Goal: Find specific page/section: Find specific page/section

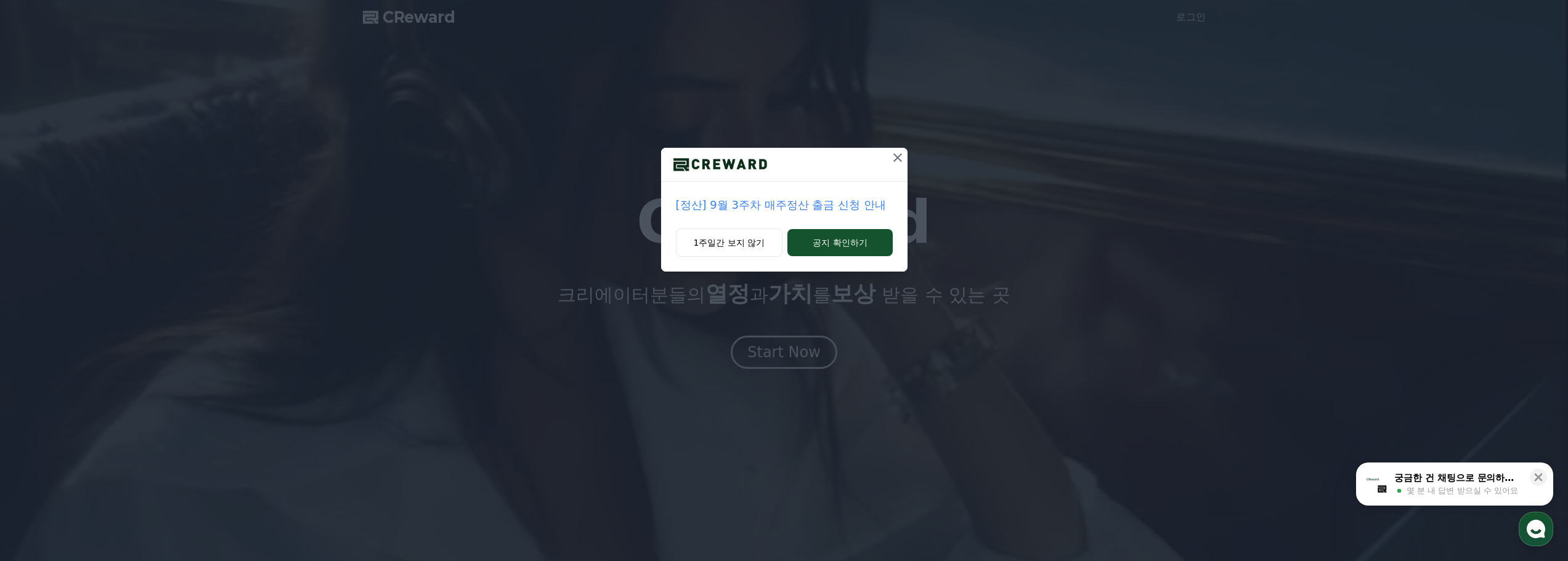
click at [897, 159] on icon at bounding box center [897, 158] width 15 height 15
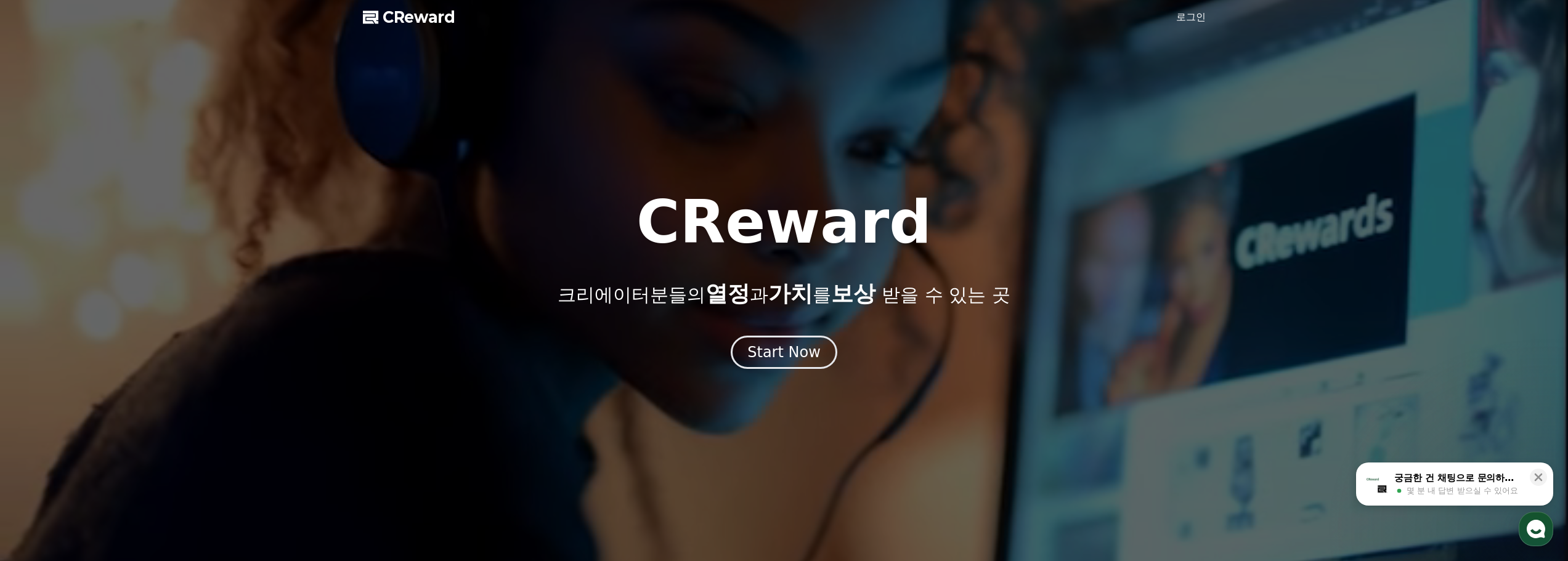
click at [378, 16] on icon at bounding box center [372, 17] width 17 height 17
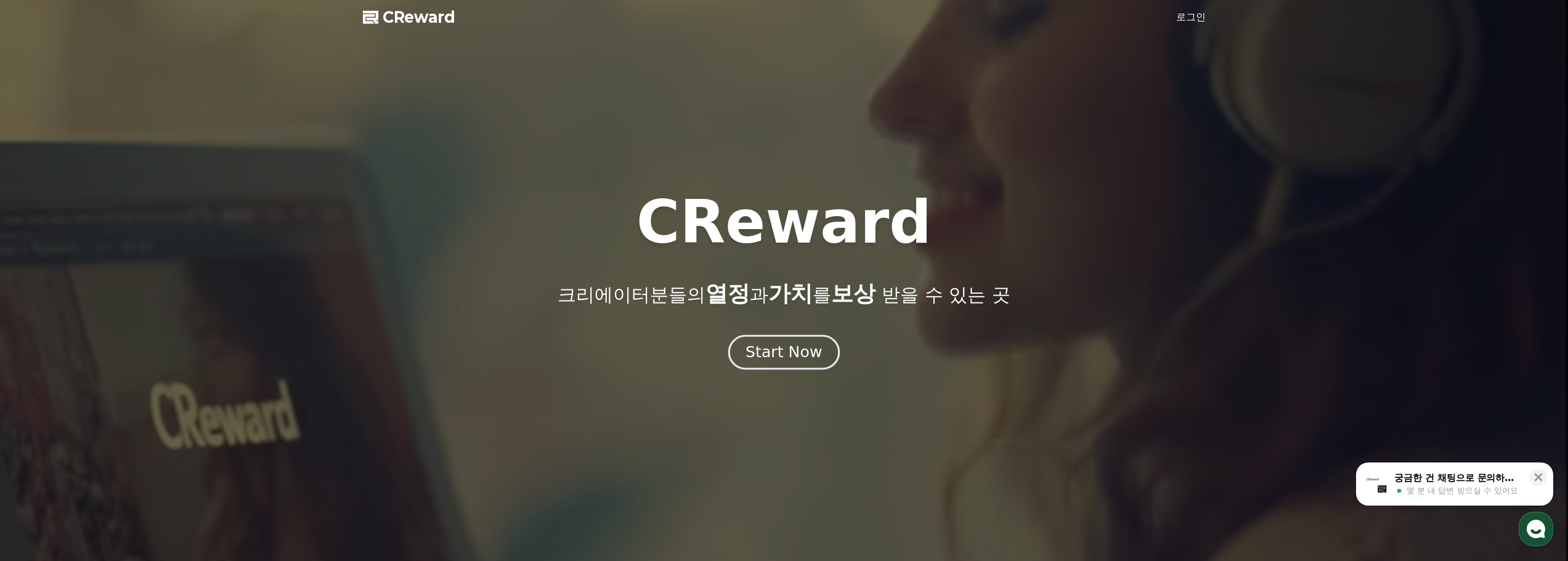
click at [791, 354] on div "Start Now" at bounding box center [784, 352] width 77 height 21
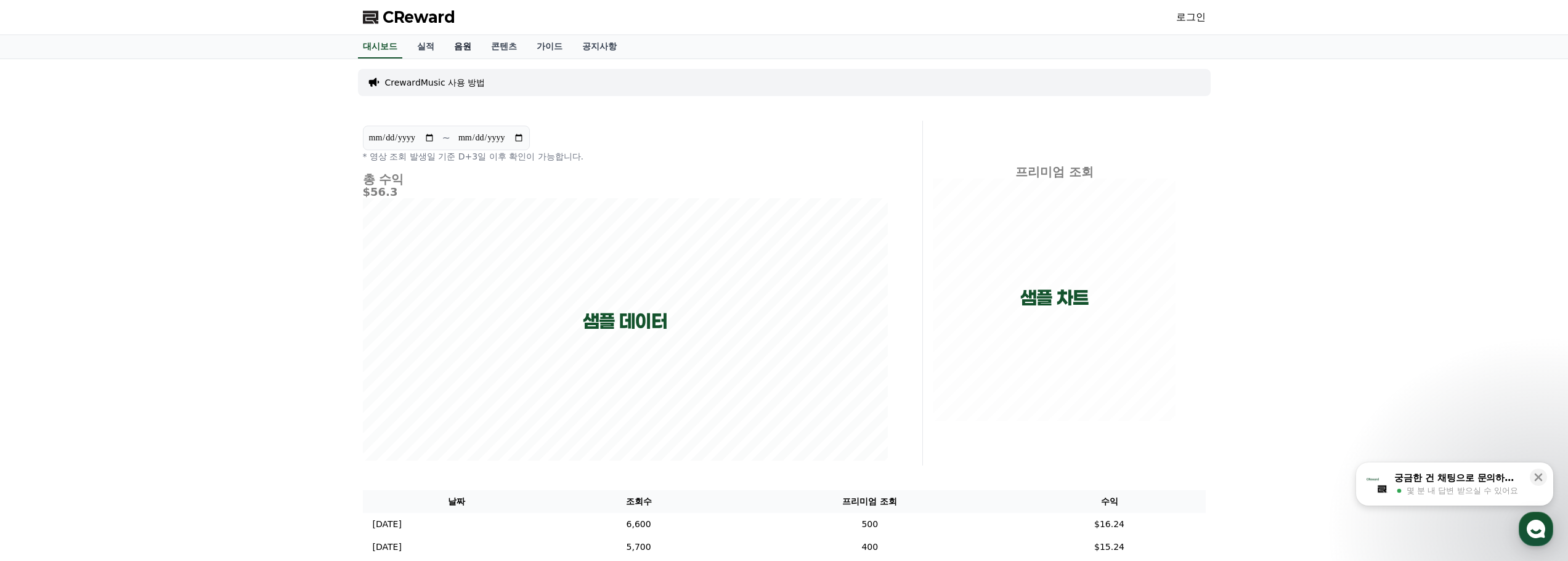
click at [477, 48] on link "음원" at bounding box center [463, 46] width 37 height 23
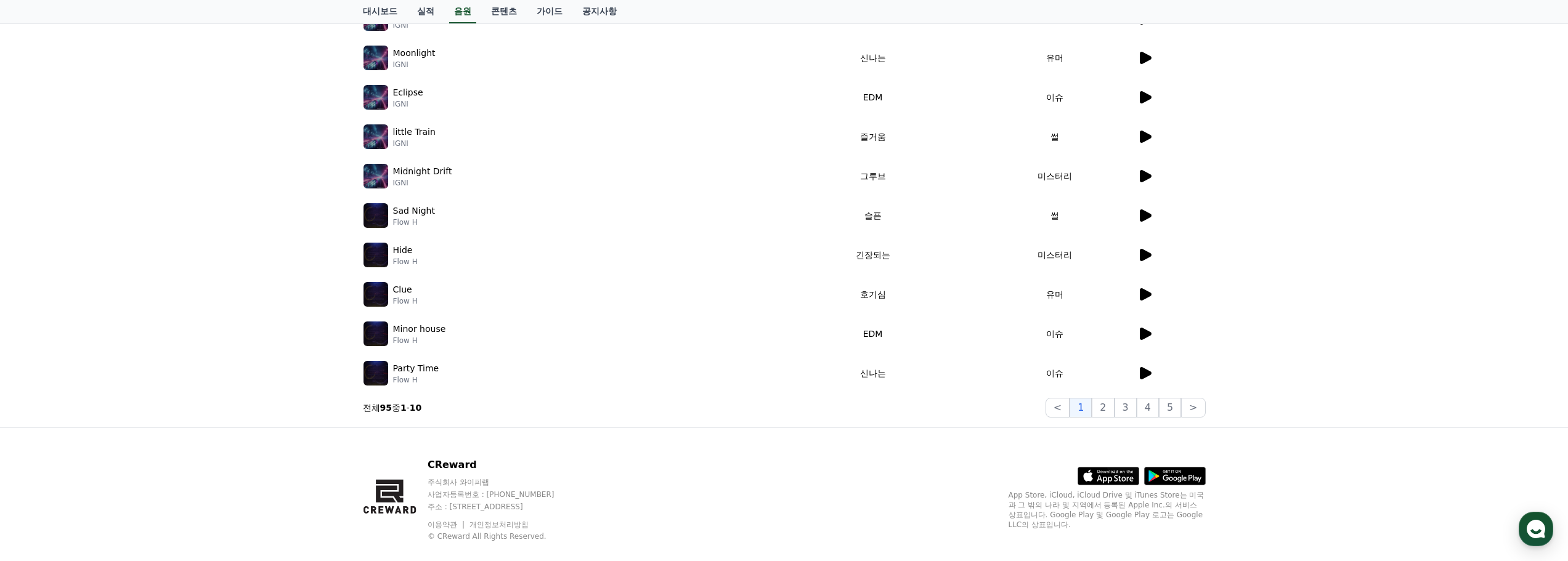
scroll to position [247, 0]
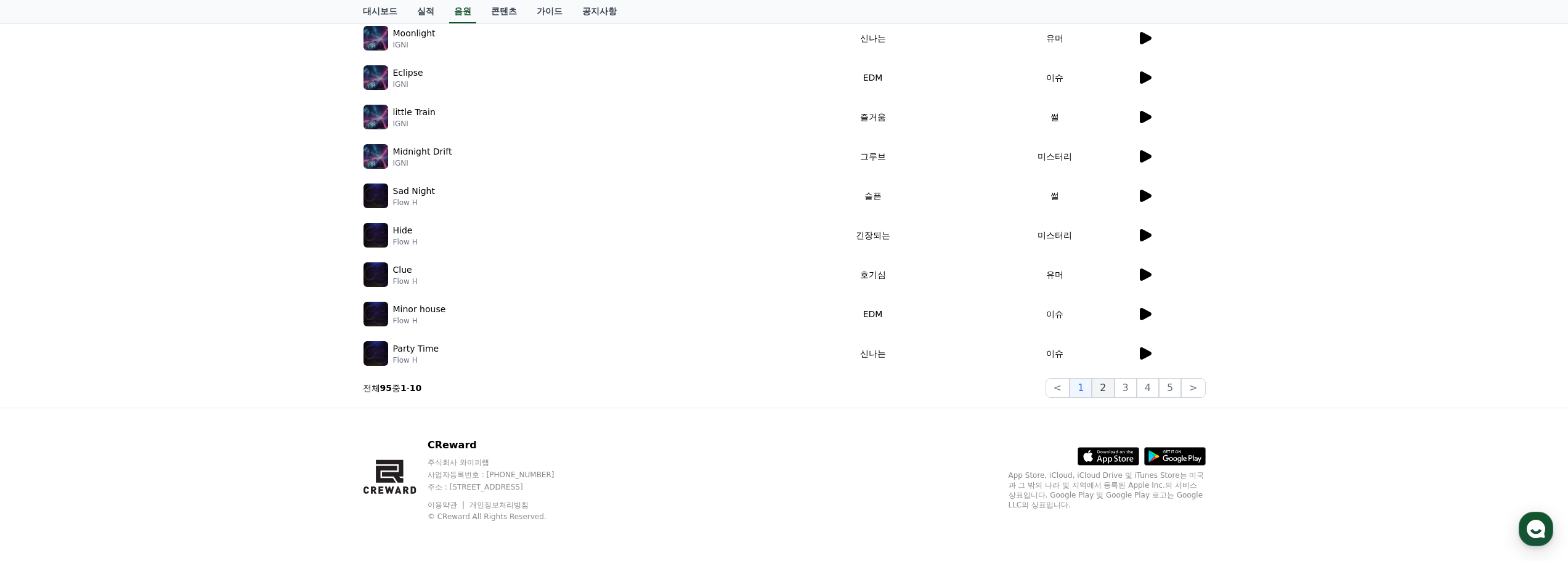
click at [1109, 383] on button "2" at bounding box center [1103, 388] width 22 height 20
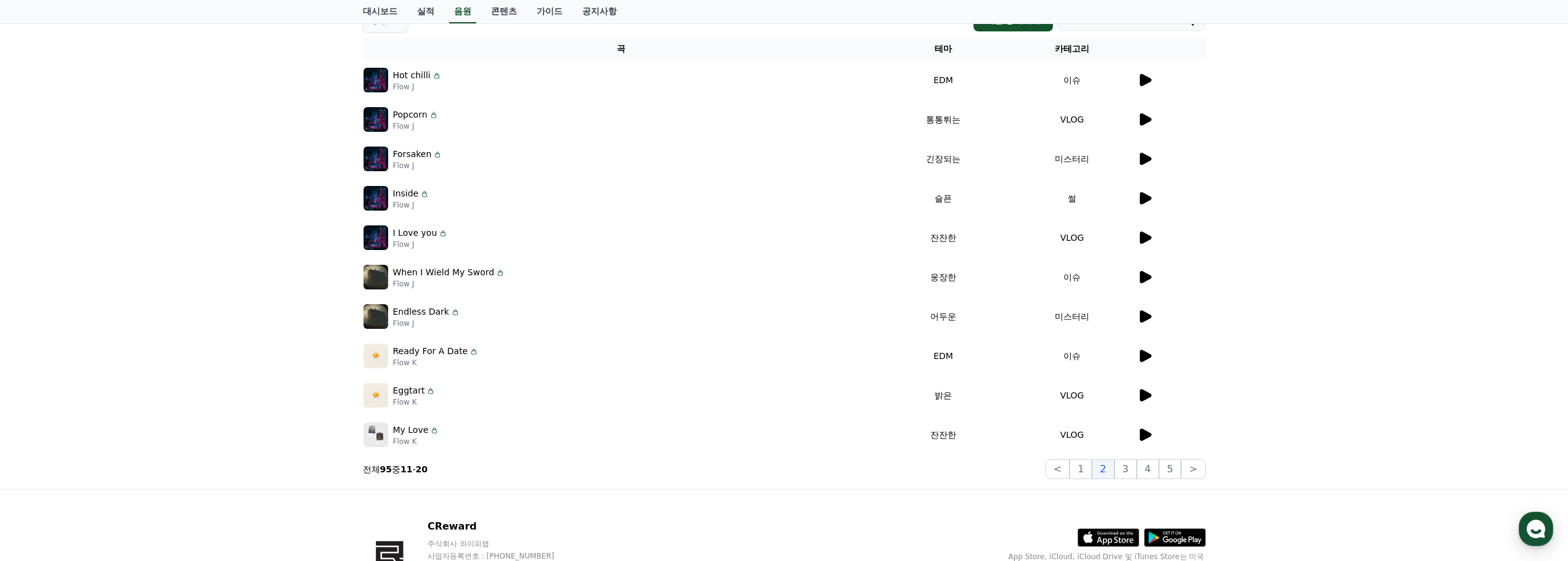
scroll to position [165, 0]
drag, startPoint x: 425, startPoint y: 324, endPoint x: 391, endPoint y: 331, distance: 34.7
click at [391, 331] on td "Endless Dark Flow J" at bounding box center [621, 317] width 517 height 40
copy p "Flow J"
